Goal: Transaction & Acquisition: Purchase product/service

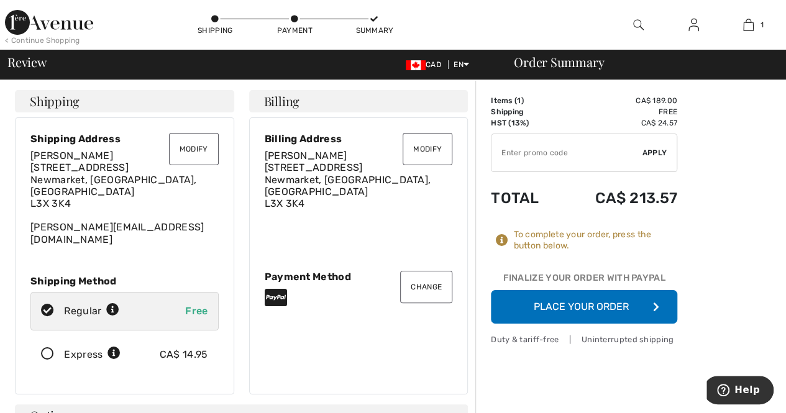
click at [625, 306] on button "Place Your Order" at bounding box center [584, 307] width 186 height 34
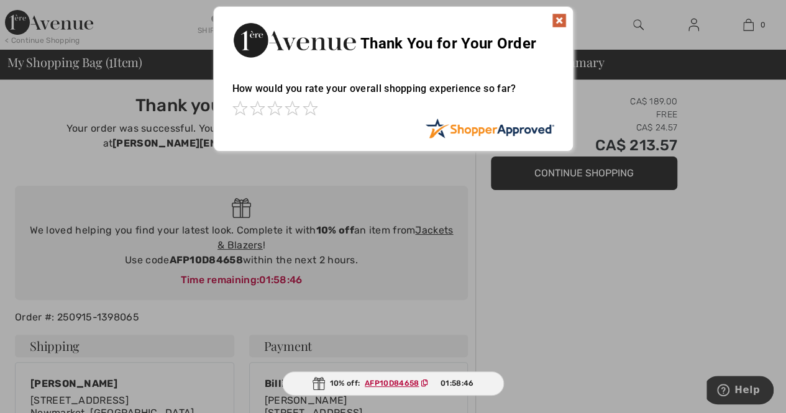
click at [600, 154] on div "Sorry! Something went wrong. Close Thank You for Your Order How would you rate …" at bounding box center [393, 79] width 786 height 158
click at [731, 84] on div "Sorry! Something went wrong. Close Thank You for Your Order How would you rate …" at bounding box center [393, 79] width 786 height 158
click at [562, 21] on img at bounding box center [559, 20] width 15 height 15
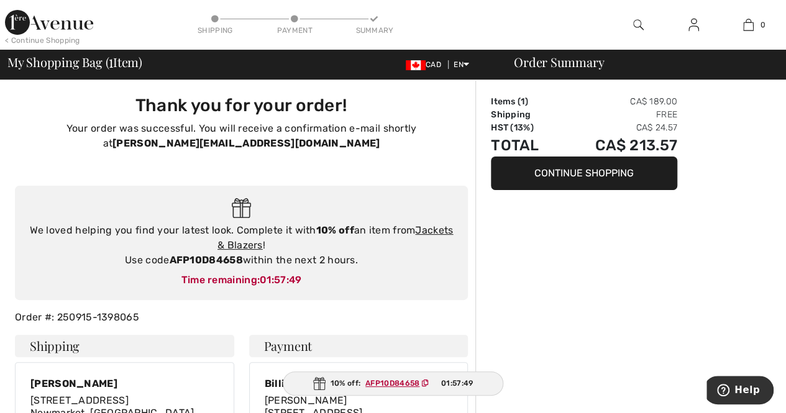
scroll to position [186, 0]
